Goal: Information Seeking & Learning: Learn about a topic

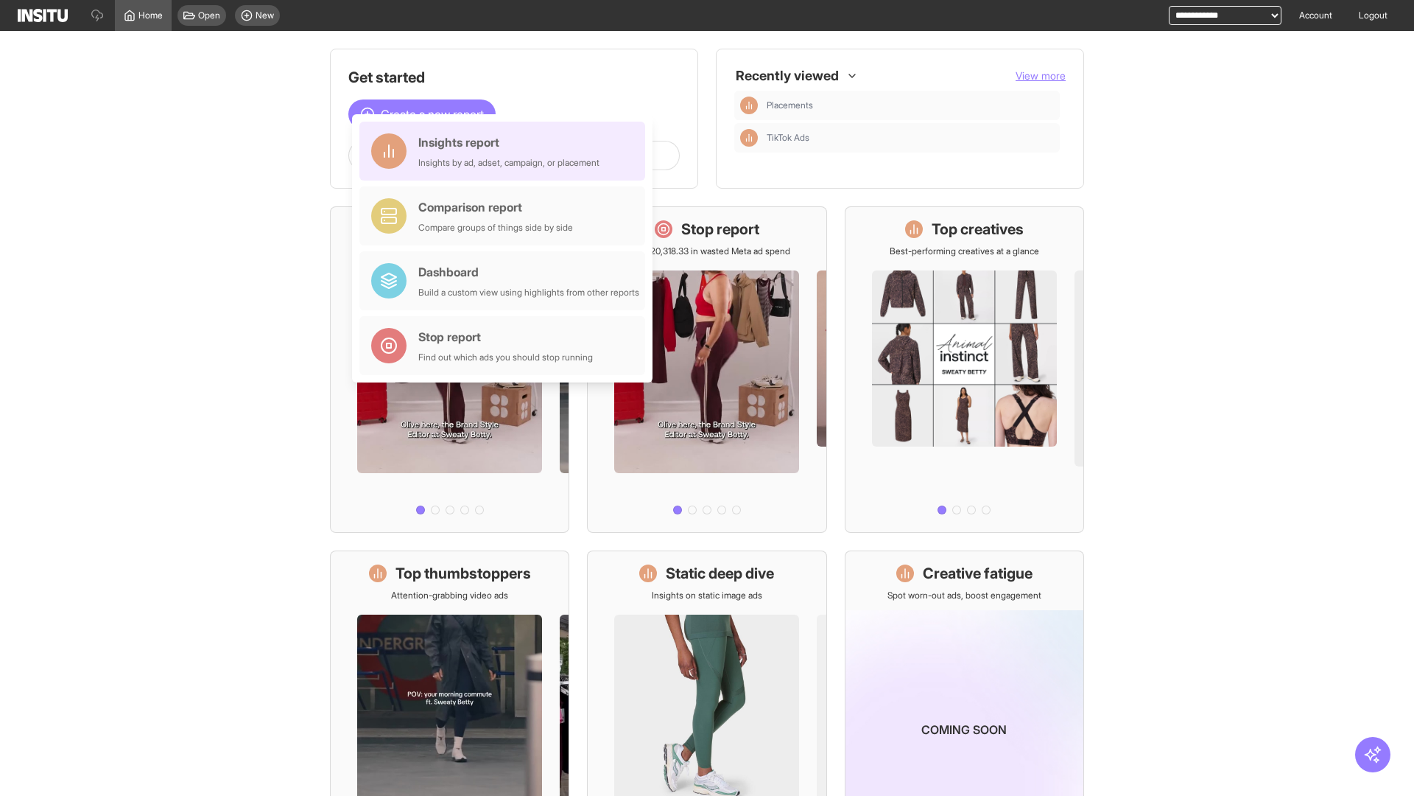
click at [506, 151] on div "Insights report Insights by ad, adset, campaign, or placement" at bounding box center [508, 150] width 181 height 35
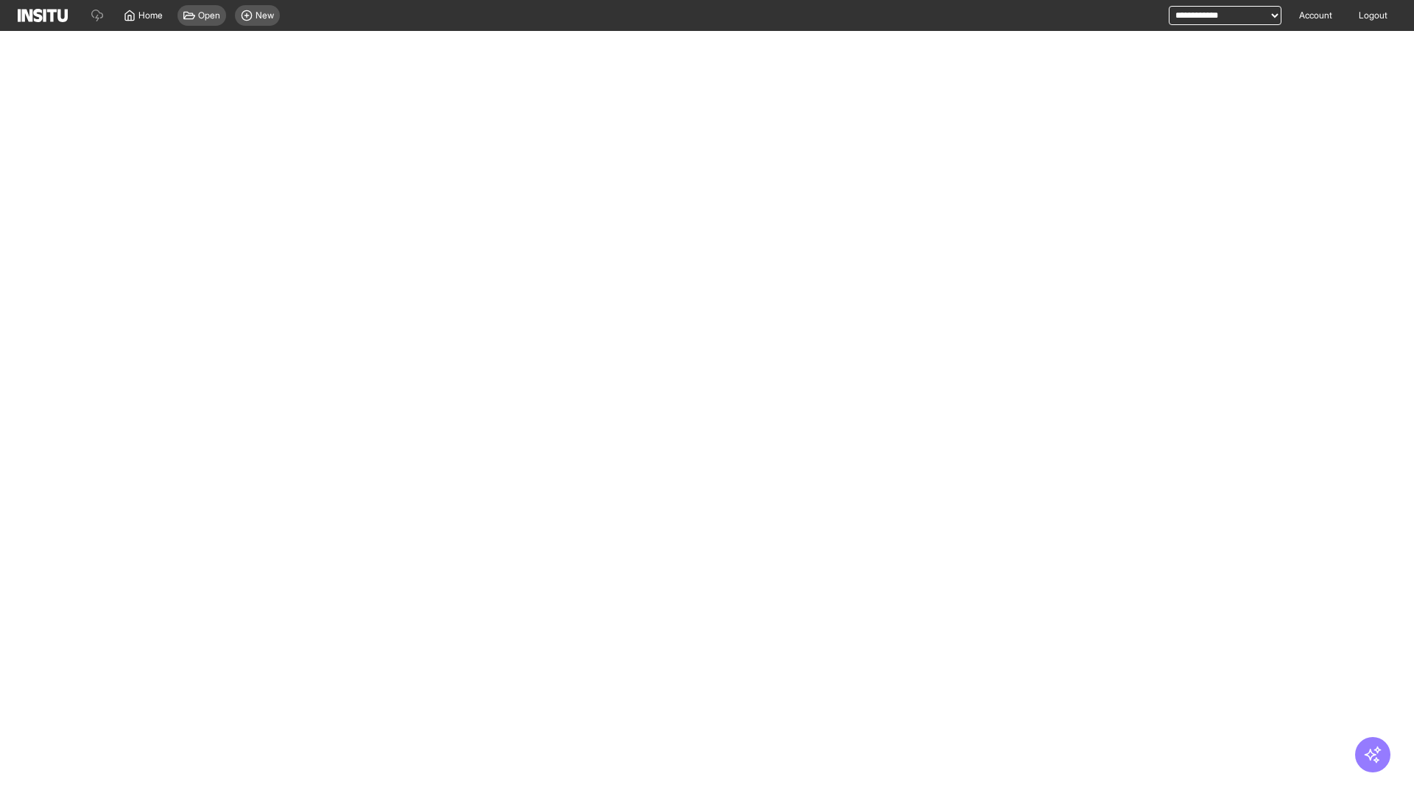
select select "**"
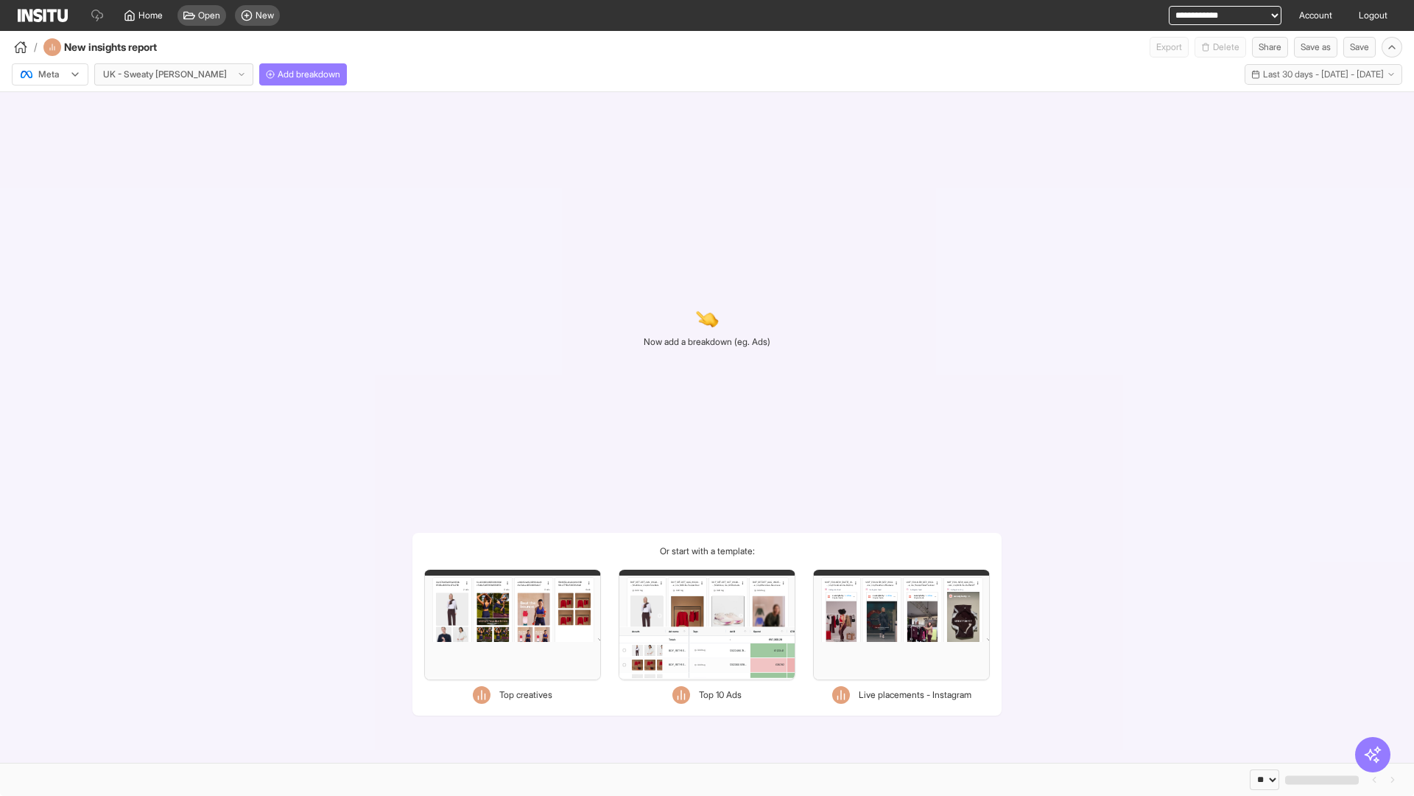
click at [50, 74] on div at bounding box center [39, 74] width 41 height 15
click at [49, 106] on span "Meta" at bounding box center [49, 105] width 20 height 13
